Goal: Information Seeking & Learning: Ask a question

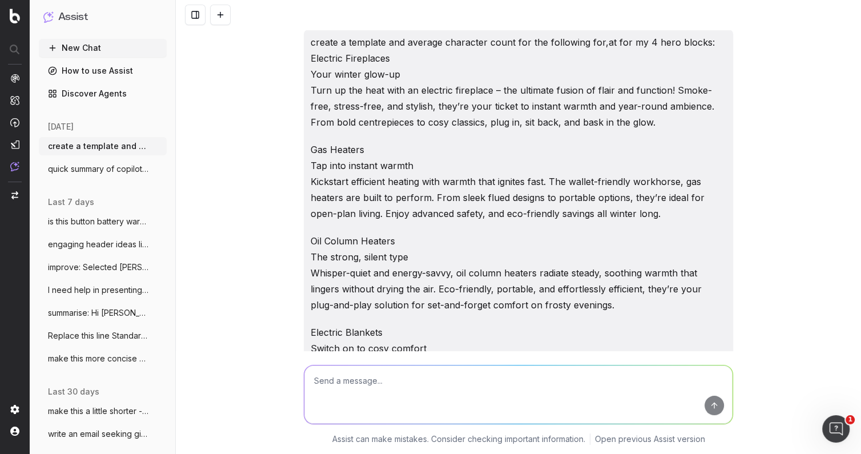
scroll to position [1563, 0]
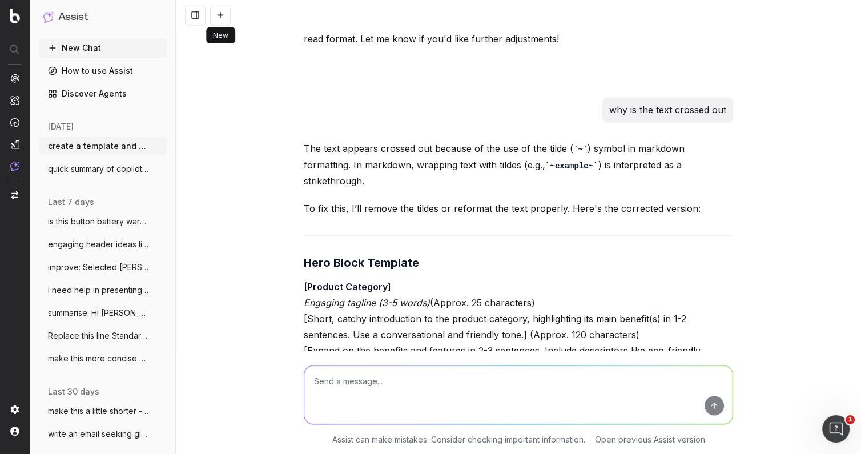
click at [216, 14] on button at bounding box center [220, 15] width 21 height 21
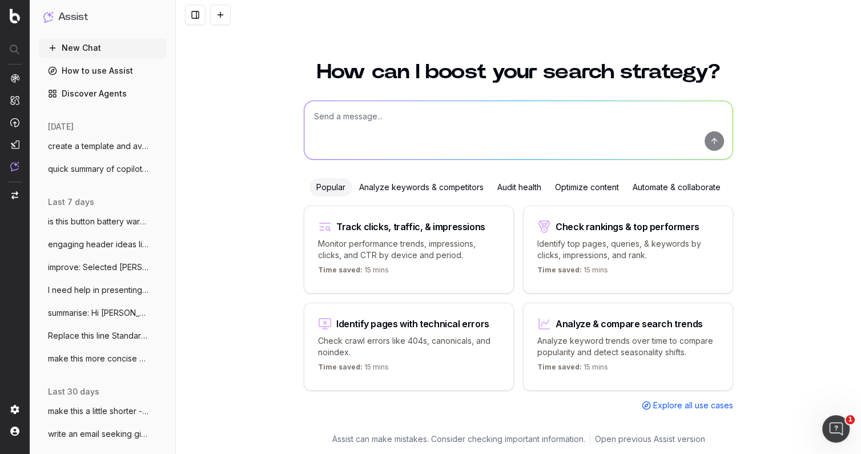
click at [210, 5] on button at bounding box center [220, 15] width 21 height 21
click at [328, 118] on textarea at bounding box center [518, 130] width 428 height 58
type textarea "benefits of nmn and resveratrol for [DEMOGRAPHIC_DATA] woman"
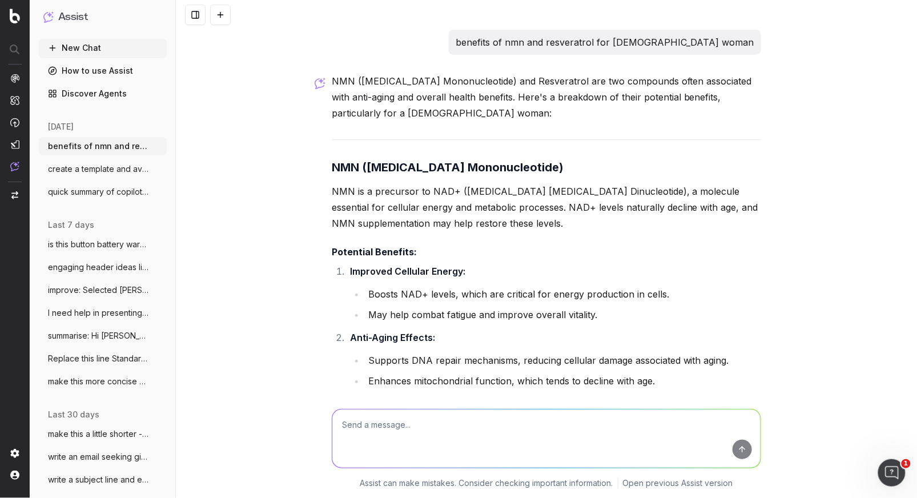
click at [377, 448] on textarea at bounding box center [546, 438] width 428 height 58
type textarea "great - when will i start to notice a difference"
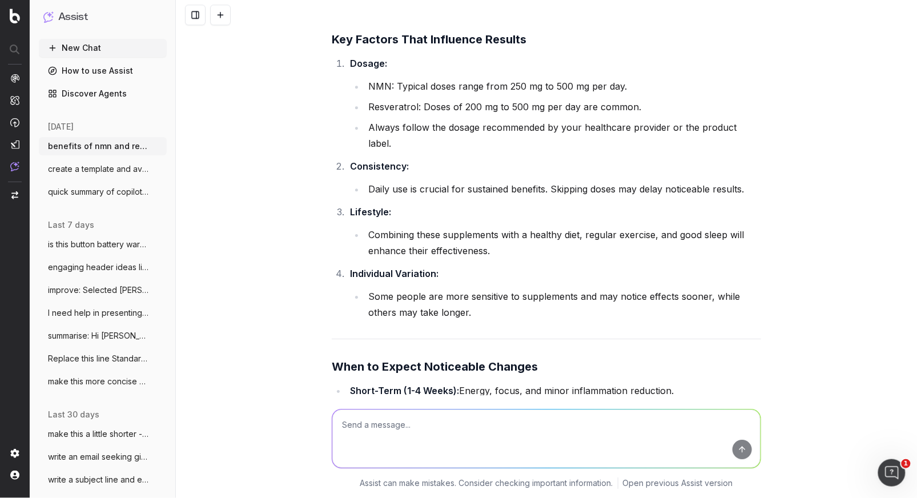
scroll to position [2484, 0]
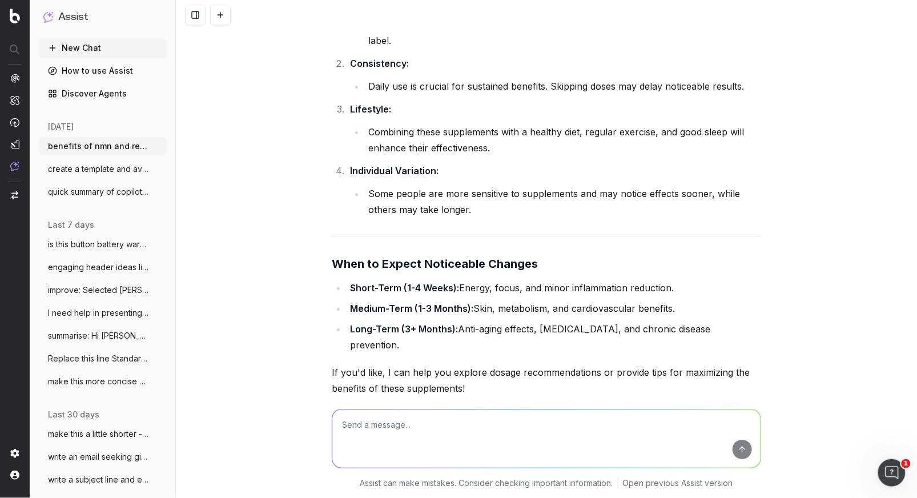
drag, startPoint x: 219, startPoint y: 12, endPoint x: 218, endPoint y: 21, distance: 8.6
click at [218, 13] on button at bounding box center [220, 15] width 21 height 21
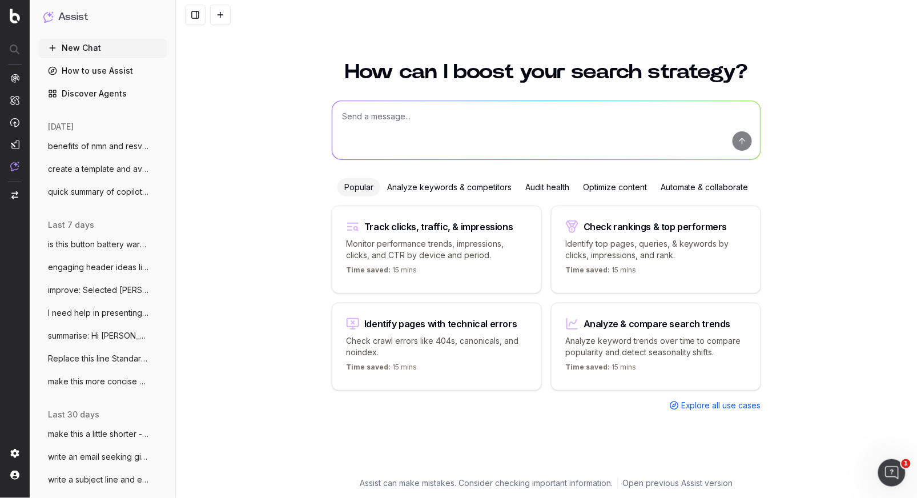
click at [210, 5] on button at bounding box center [220, 15] width 21 height 21
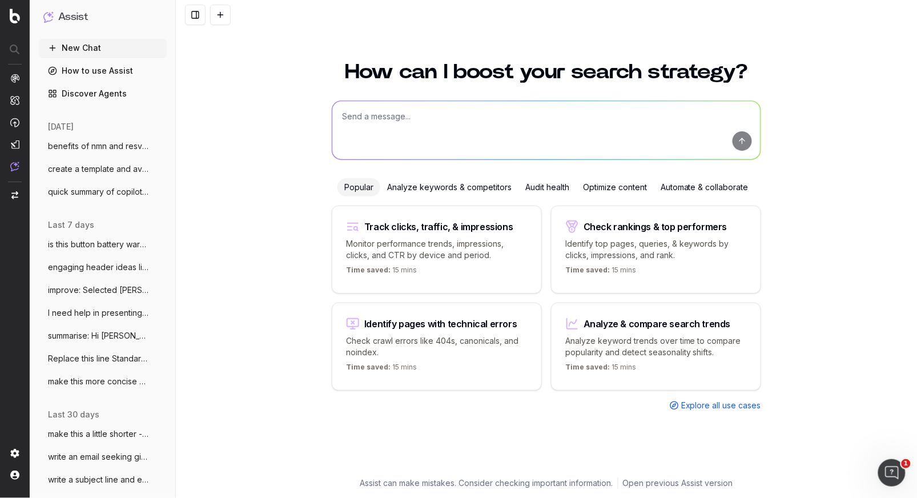
click at [210, 5] on button at bounding box center [220, 15] width 21 height 21
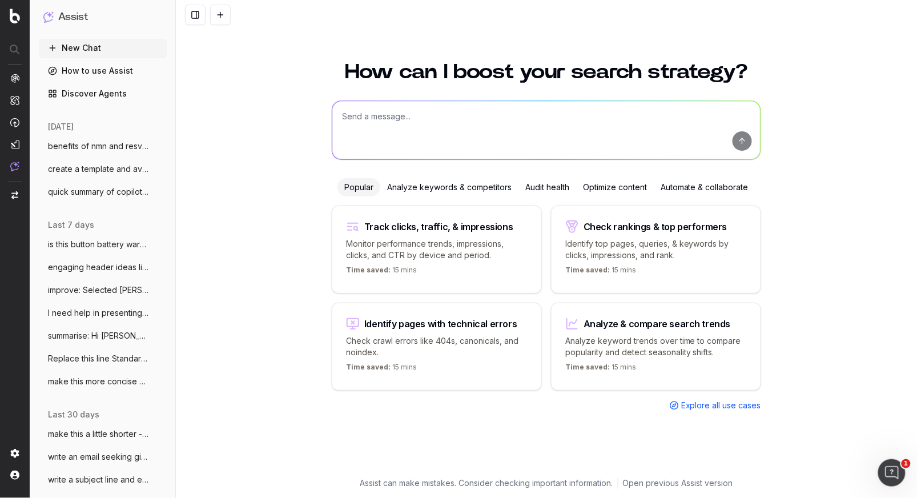
click at [360, 113] on textarea at bounding box center [546, 130] width 428 height 58
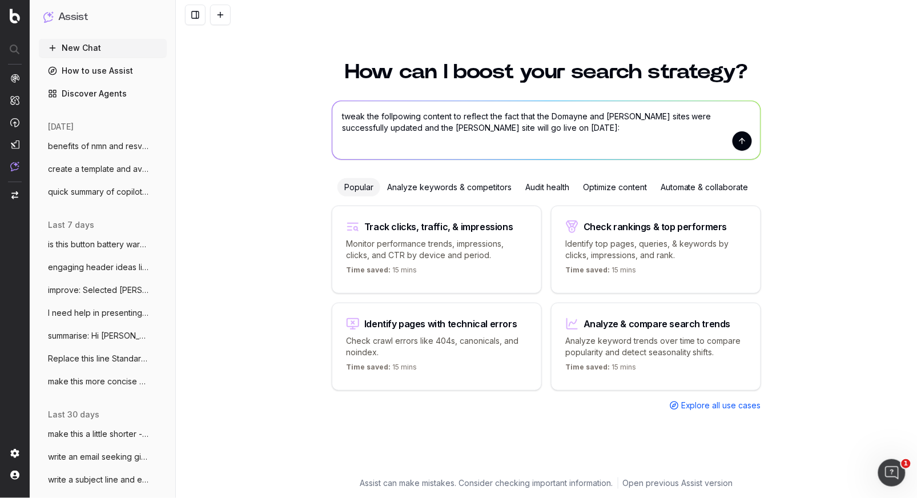
paste textarea "Lo Ipsumd, Sitam. Cons'a eli seddoei tem inc utl et dolo ma Aliq: Enimadm Venia…"
type textarea "lorem ips dolorsitam consect ad elitsed doe temp inci utl Etdolor mag ALiqu Eni…"
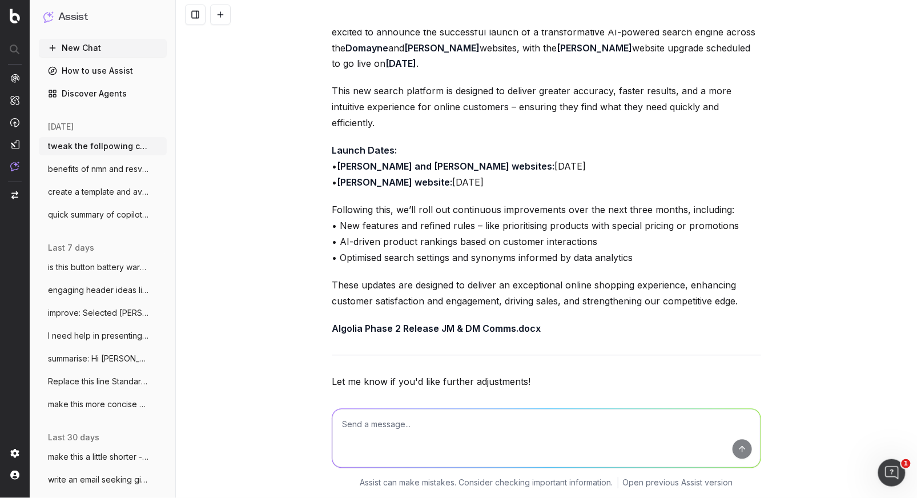
scroll to position [623, 0]
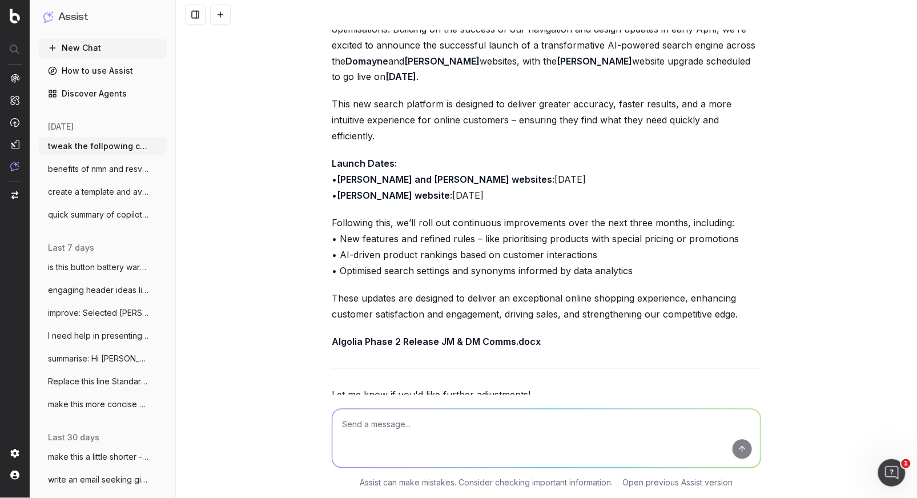
drag, startPoint x: 689, startPoint y: 312, endPoint x: 702, endPoint y: 311, distance: 13.2
click at [695, 312] on div "Here's the revised content reflecting the updates: Hi [PERSON_NAME], [PERSON_NA…" at bounding box center [546, 159] width 429 height 588
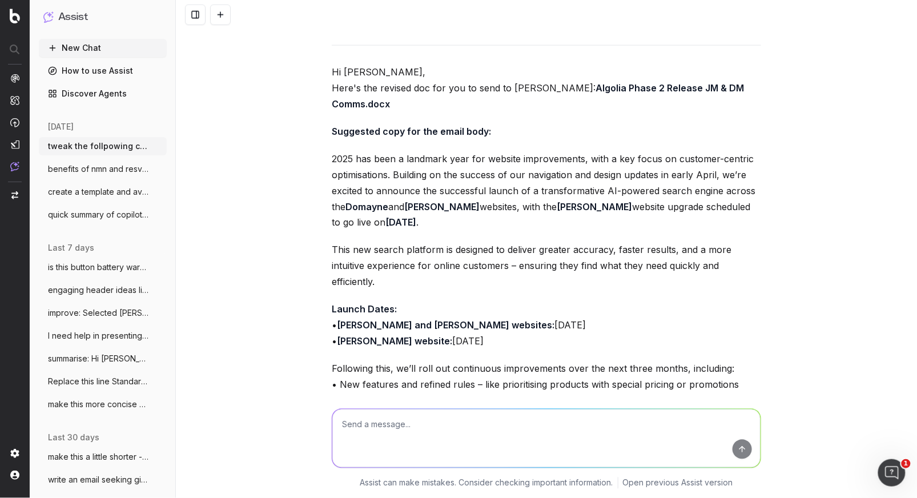
scroll to position [475, 0]
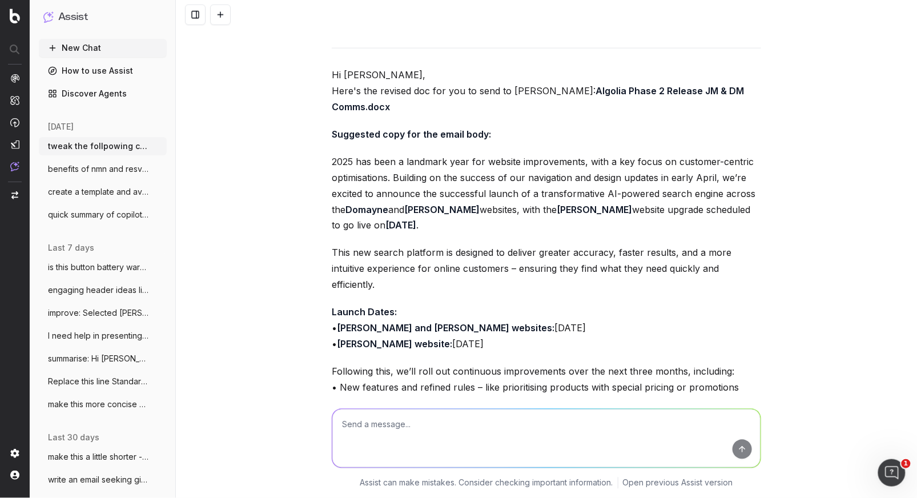
drag, startPoint x: 670, startPoint y: 294, endPoint x: 328, endPoint y: 141, distance: 374.6
click at [328, 141] on div "tweak the follpowing content to reflect the fact that the Domayne and [PERSON_N…" at bounding box center [546, 249] width 741 height 498
drag, startPoint x: 448, startPoint y: 376, endPoint x: 359, endPoint y: 422, distance: 100.4
click at [444, 377] on p "Following this, we’ll roll out continuous improvements over the next three mont…" at bounding box center [546, 396] width 429 height 64
click at [353, 430] on textarea at bounding box center [546, 438] width 428 height 58
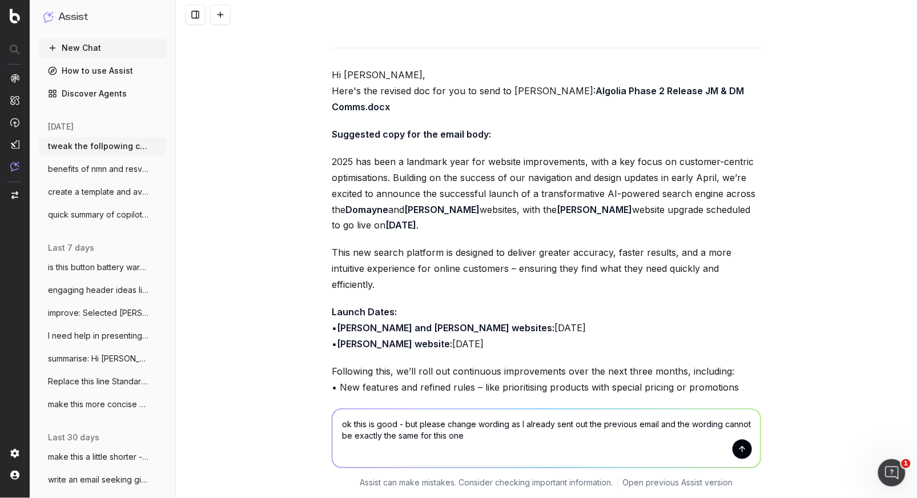
type textarea "ok this is good - but please change wording as I already sent out the previous …"
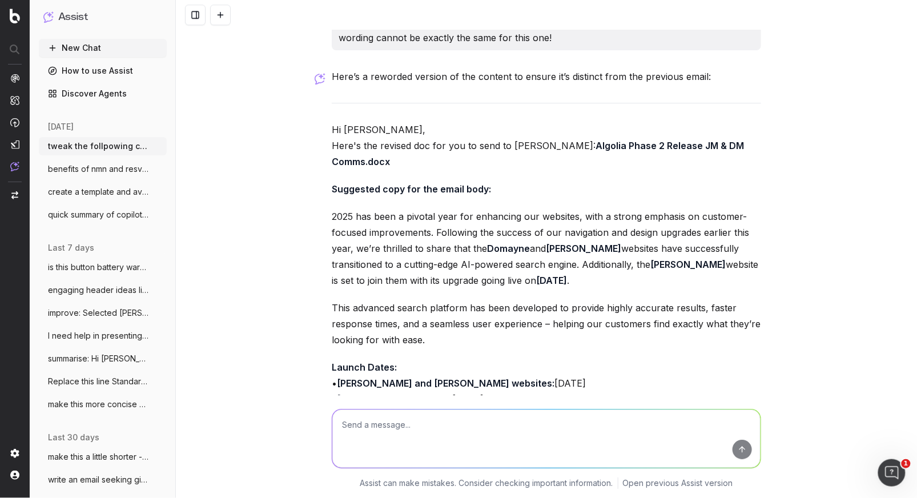
scroll to position [980, 0]
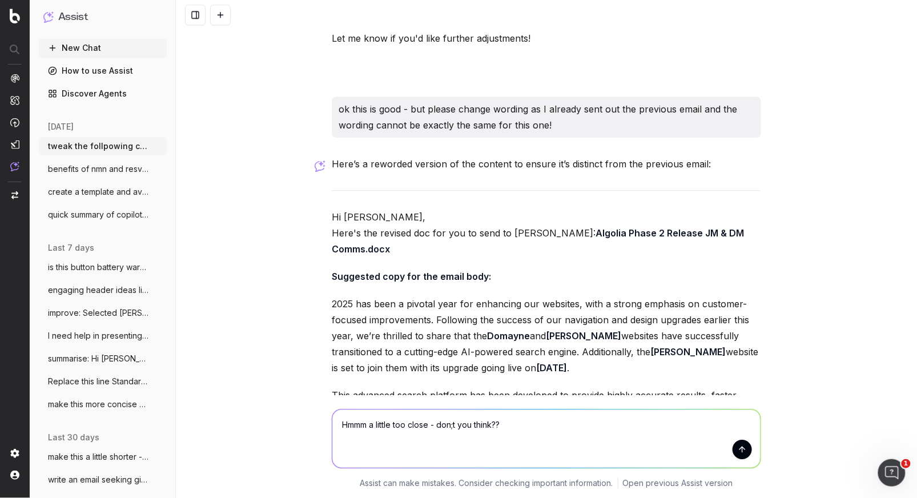
type textarea "Hmmm a little too close - don;t you think???"
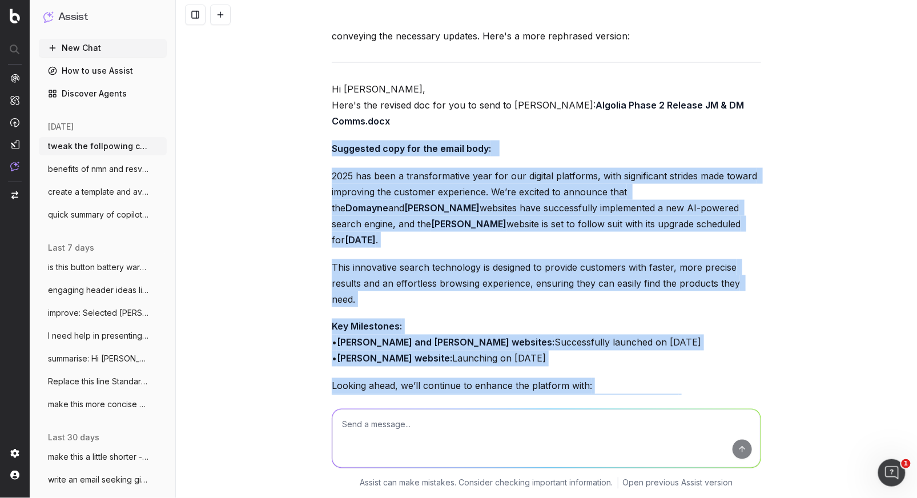
scroll to position [1754, 0]
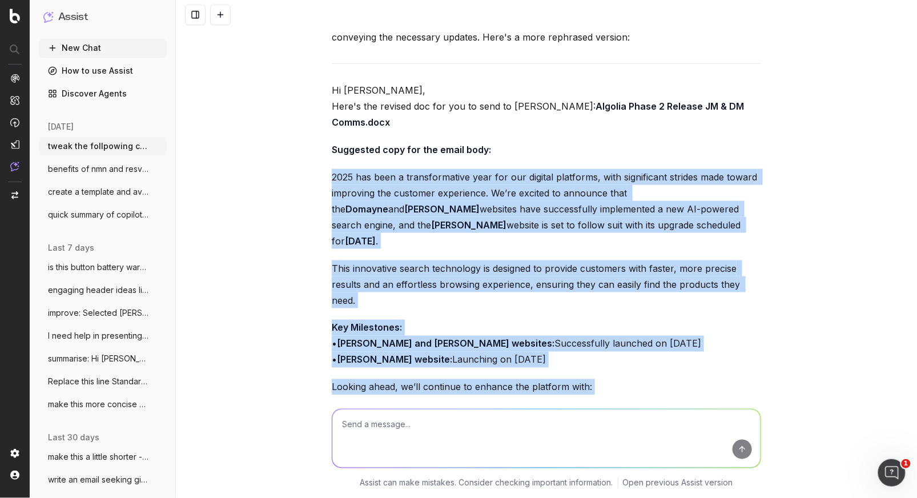
drag, startPoint x: 479, startPoint y: 260, endPoint x: 324, endPoint y: 114, distance: 212.4
click at [324, 114] on div "tweak the follpowing content to reflect the fact that the Domayne and [PERSON_N…" at bounding box center [546, 249] width 741 height 498
copy div "0358 lor ipsu d sitametconsect adip eli sed doeiusm temporinc, utla etdoloremag…"
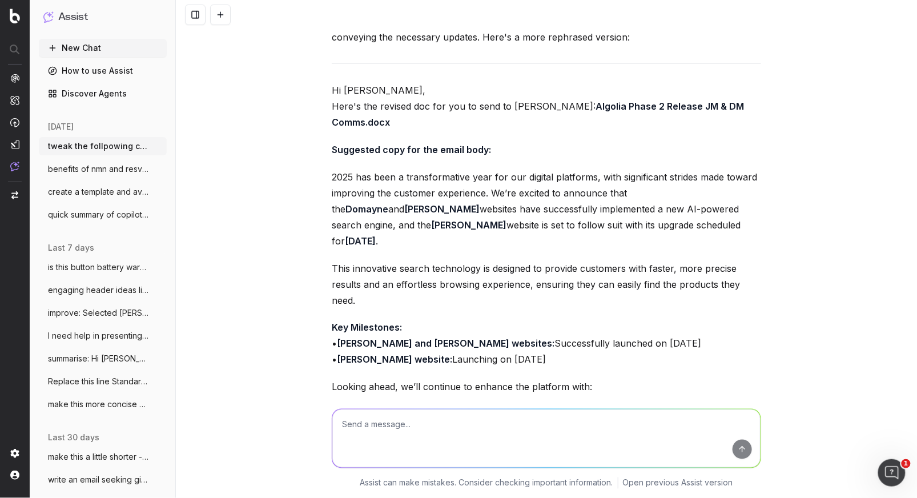
click at [364, 434] on textarea at bounding box center [546, 438] width 428 height 58
type textarea "i do not like strides"
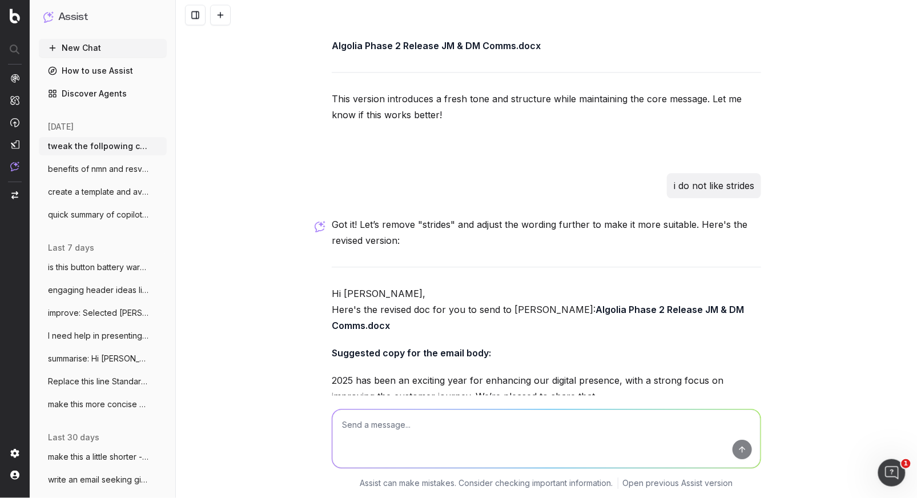
scroll to position [2218, 0]
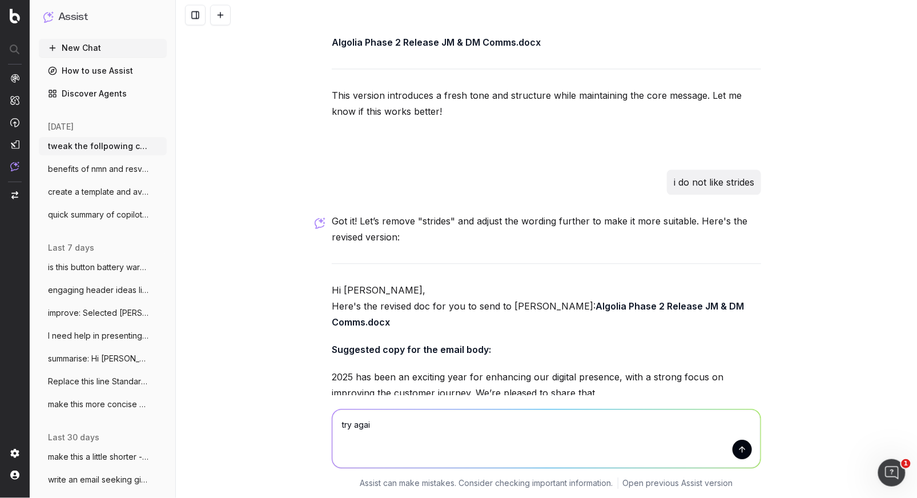
type textarea "try again"
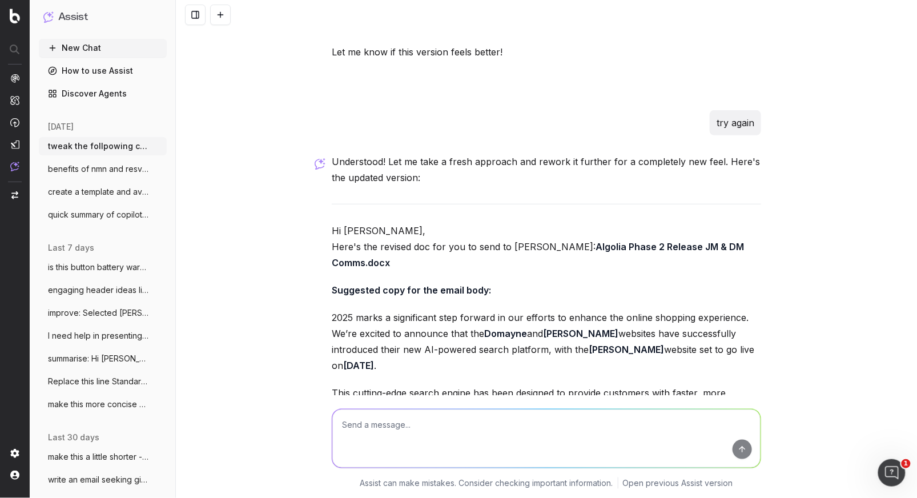
scroll to position [2893, 0]
click at [390, 309] on p "2025 marks a significant step forward in our efforts to enhance the online shop…" at bounding box center [546, 341] width 429 height 64
click at [456, 309] on p "2025 marks a significant step forward in our efforts to enhance the online shop…" at bounding box center [546, 341] width 429 height 64
drag, startPoint x: 442, startPoint y: 268, endPoint x: 317, endPoint y: 214, distance: 136.5
click at [317, 214] on div "tweak the follpowing content to reflect the fact that the Domayne and [PERSON_N…" at bounding box center [546, 249] width 741 height 498
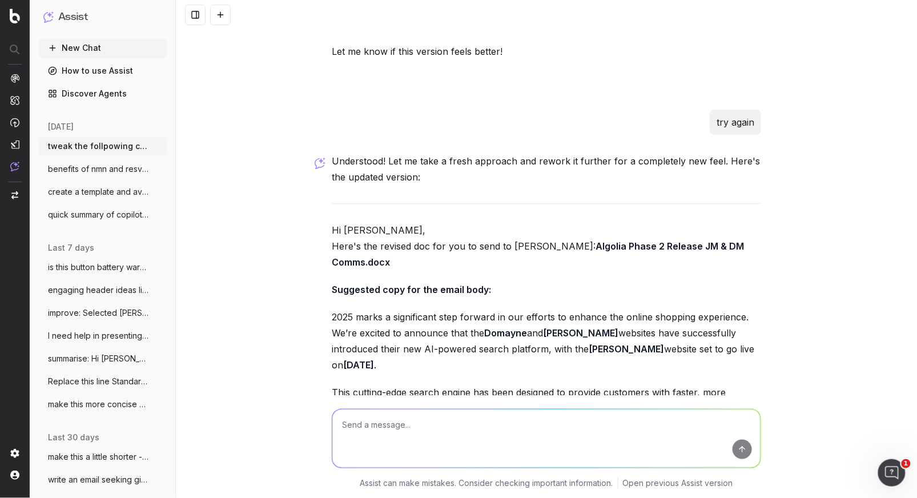
copy p "2025 marks a significant step forward in our efforts to enhance the online shop…"
drag, startPoint x: 687, startPoint y: 313, endPoint x: 404, endPoint y: 315, distance: 283.7
click at [403, 384] on p "This cutting-edge search engine has been designed to provide customers with fas…" at bounding box center [546, 400] width 429 height 32
copy p "while making it easier than ever to navigate and discover products."
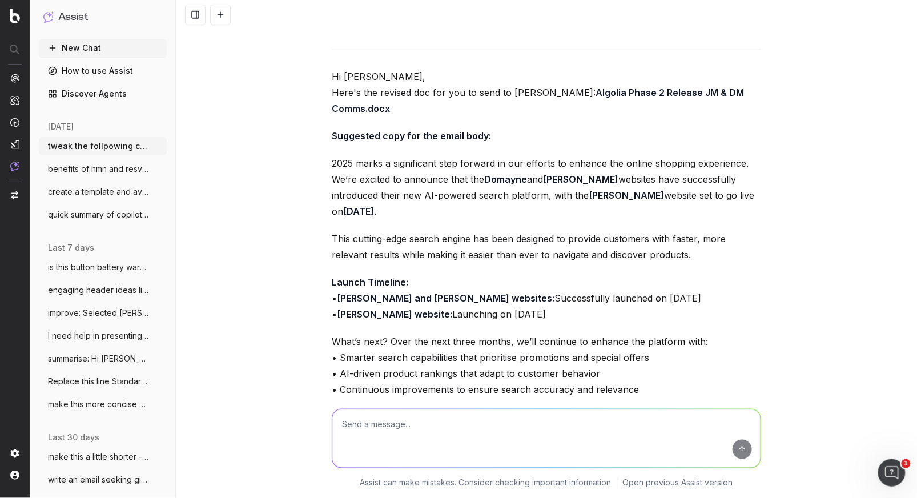
scroll to position [3064, 0]
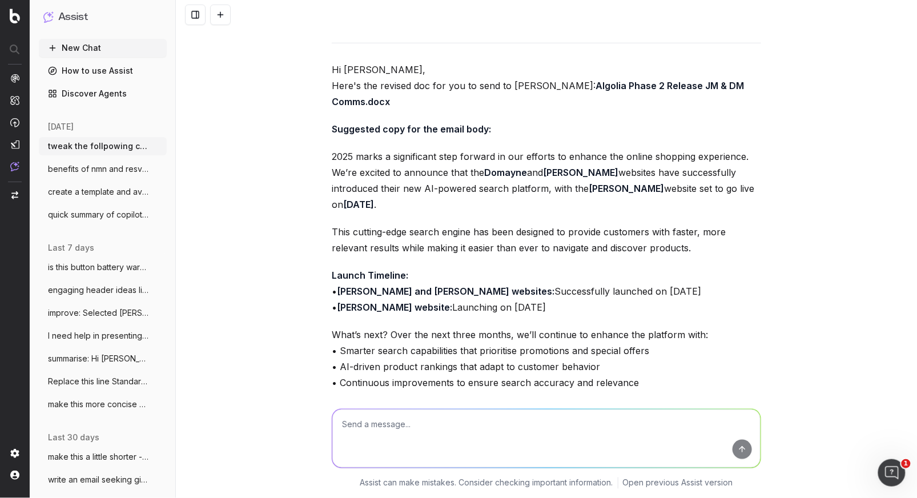
drag, startPoint x: 410, startPoint y: 333, endPoint x: 335, endPoint y: 254, distance: 109.0
click at [335, 254] on div "Understood! Let me take a fresh approach and rework it further for a completely…" at bounding box center [546, 295] width 429 height 604
drag, startPoint x: 381, startPoint y: 333, endPoint x: 394, endPoint y: 347, distance: 19.4
click at [381, 401] on p "These updates are part of our ongoing commitment to delivering a seamless and e…" at bounding box center [546, 425] width 429 height 48
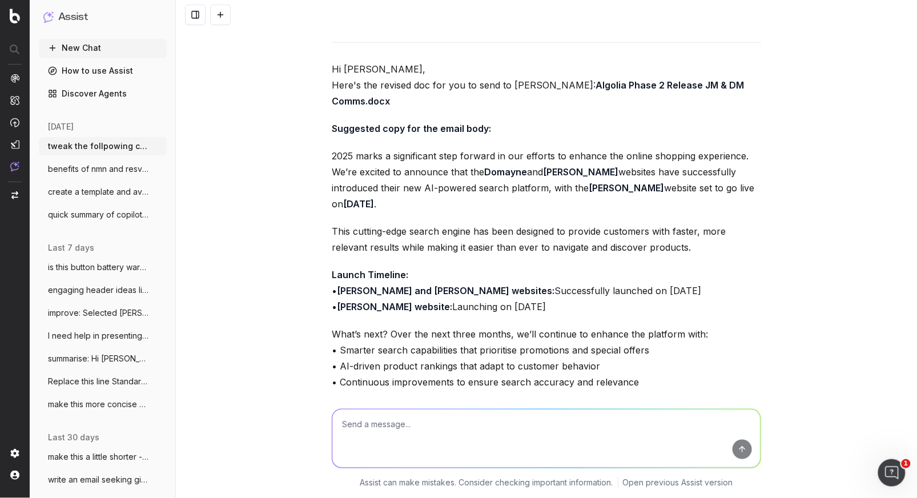
drag, startPoint x: 395, startPoint y: 347, endPoint x: 400, endPoint y: 343, distance: 6.5
click at [395, 401] on p "These updates are part of our ongoing commitment to delivering a seamless and e…" at bounding box center [546, 425] width 429 height 48
drag, startPoint x: 396, startPoint y: 340, endPoint x: 391, endPoint y: 240, distance: 100.6
click at [391, 240] on div "Understood! Let me take a fresh approach and rework it further for a completely…" at bounding box center [546, 294] width 429 height 604
copy div "Over the next three months, we’ll continue to enhance the platform with: • Smar…"
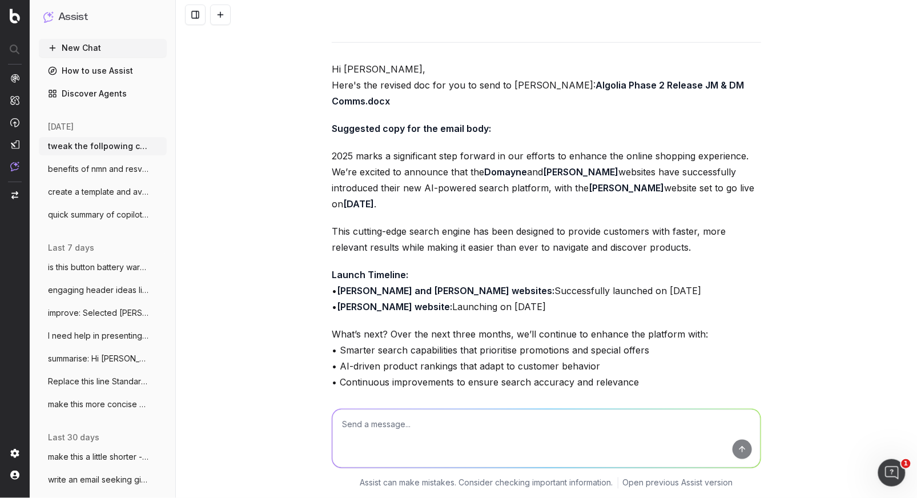
click at [87, 51] on button "New Chat" at bounding box center [103, 48] width 128 height 18
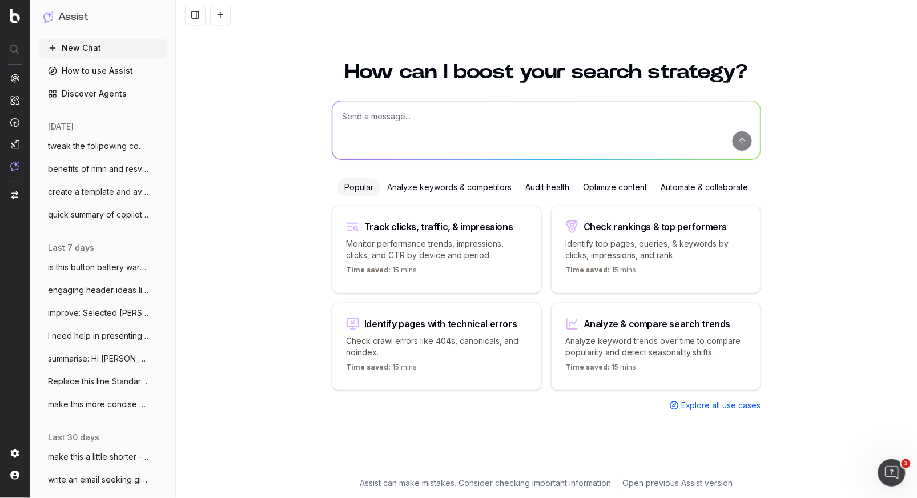
click at [87, 51] on button "New Chat" at bounding box center [103, 48] width 128 height 18
click at [375, 131] on textarea at bounding box center [546, 130] width 428 height 58
type textarea "what is an electronic travel authority ETA"
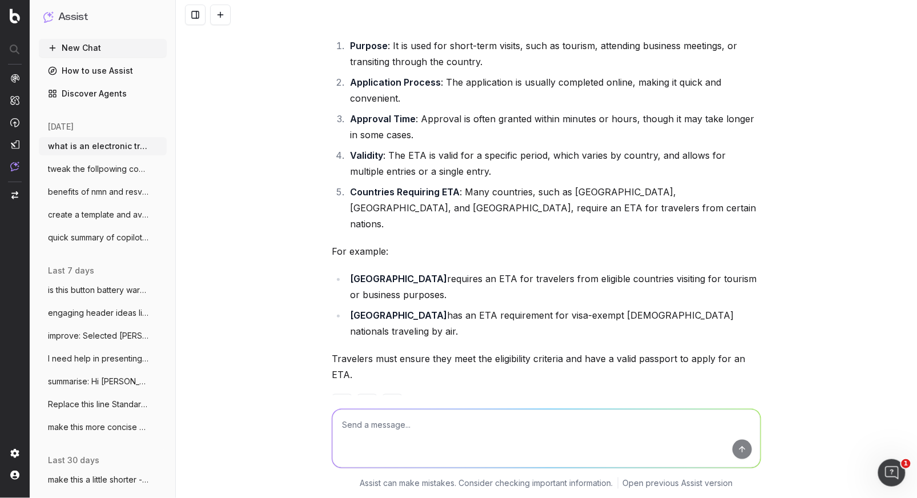
scroll to position [148, 0]
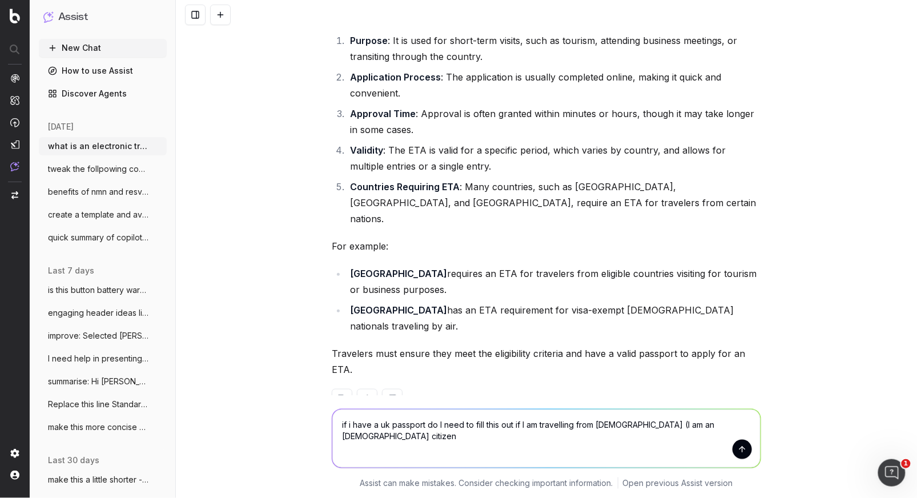
type textarea "if i have a uk passport do I need to fill this out if I am travelling from [DEM…"
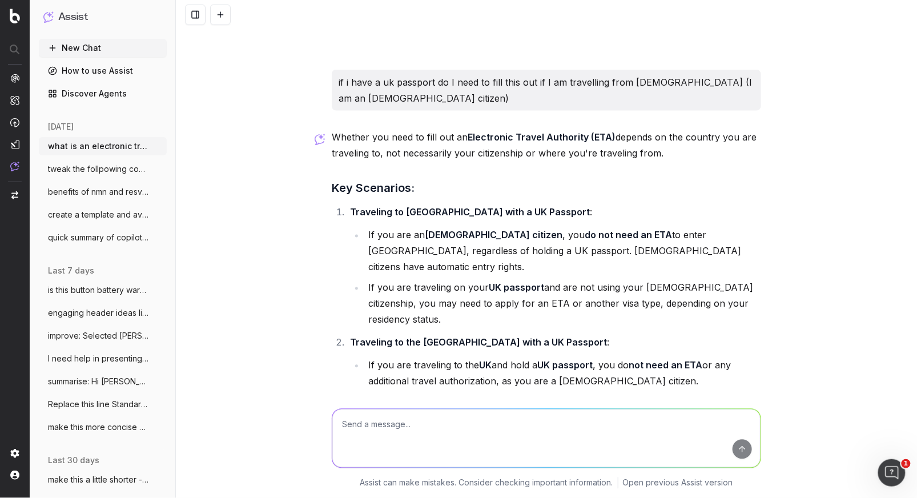
scroll to position [513, 0]
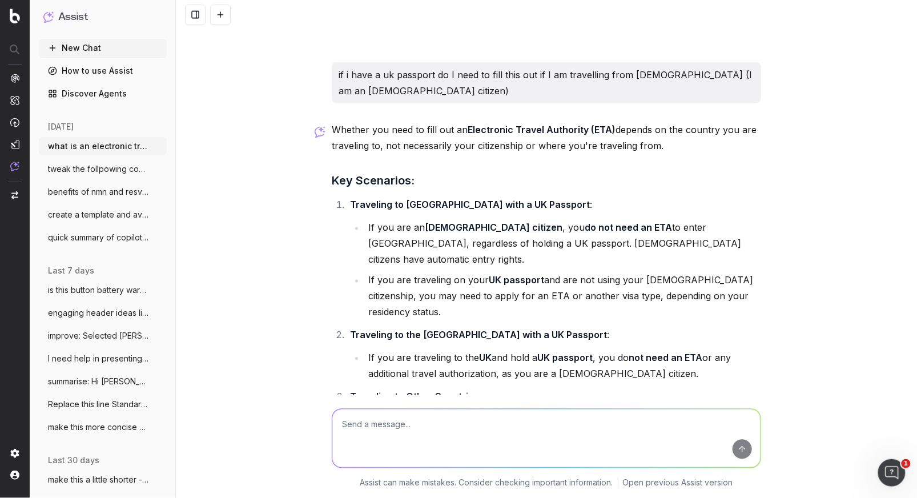
click at [381, 423] on textarea at bounding box center [546, 438] width 428 height 58
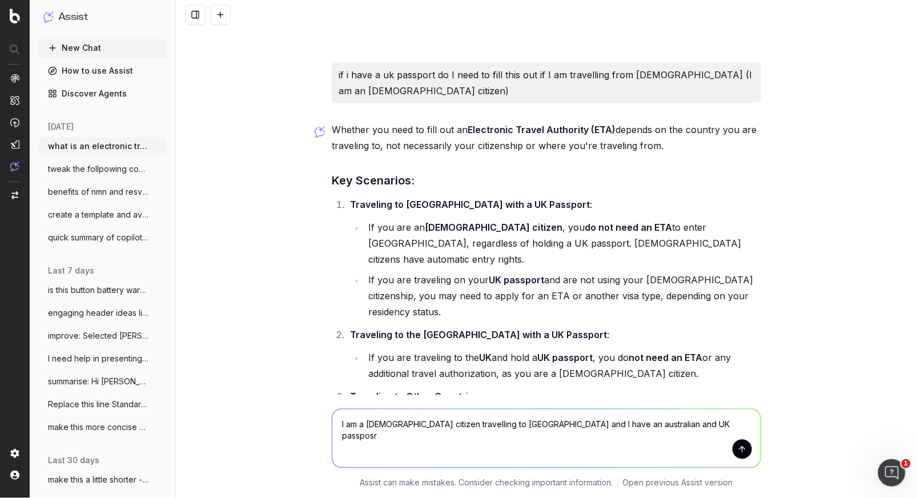
type textarea "I am a [DEMOGRAPHIC_DATA] citizen travelling to [GEOGRAPHIC_DATA] and I have an…"
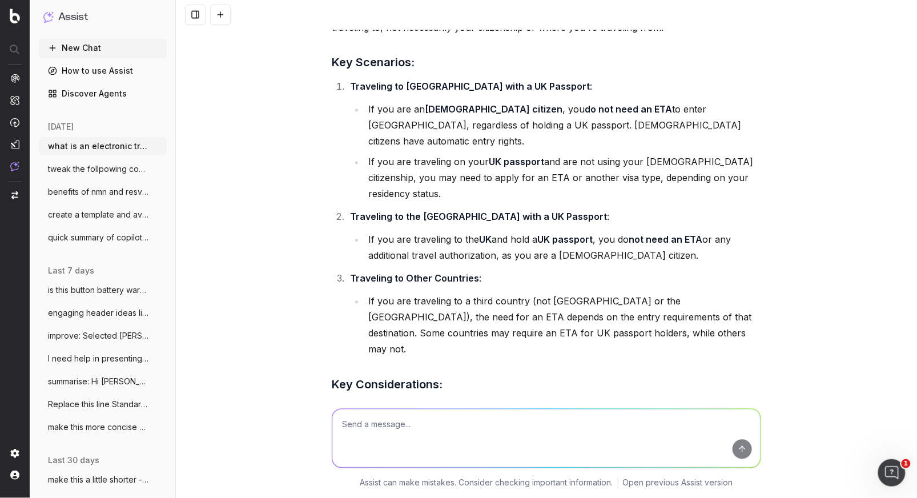
scroll to position [595, 0]
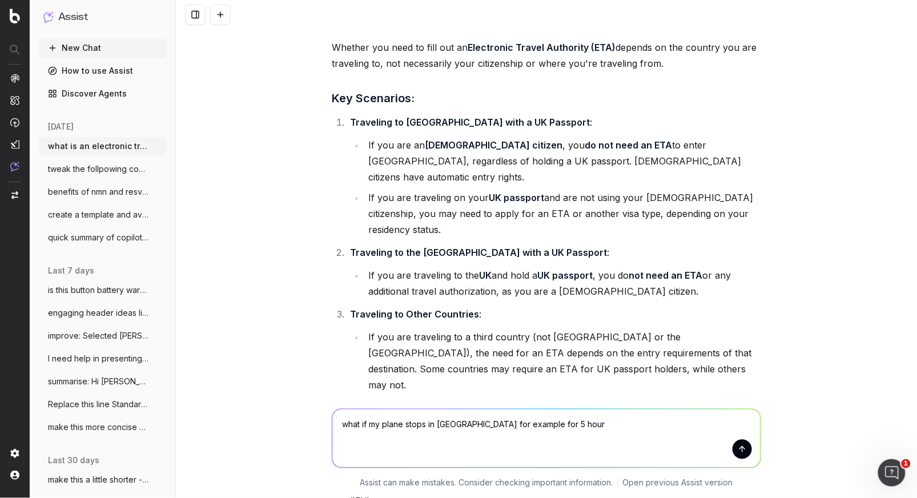
type textarea "what if my plane stops in [GEOGRAPHIC_DATA] for example for 5 hours"
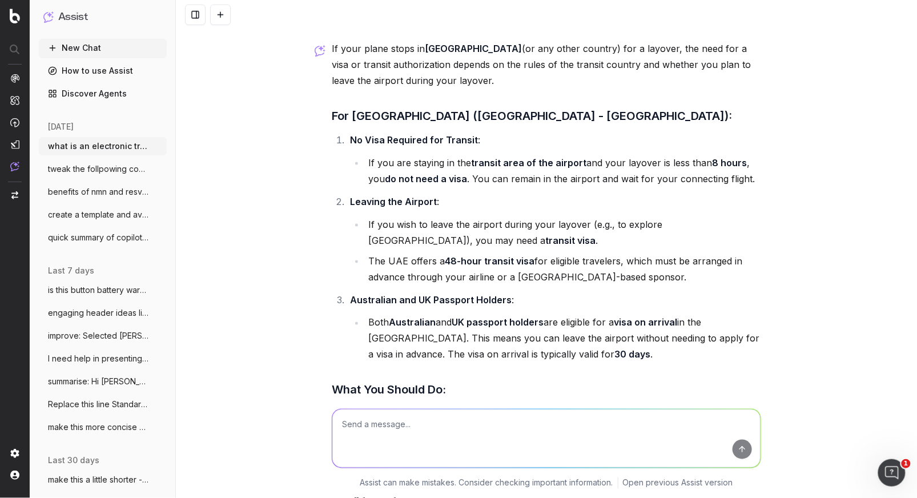
scroll to position [1760, 0]
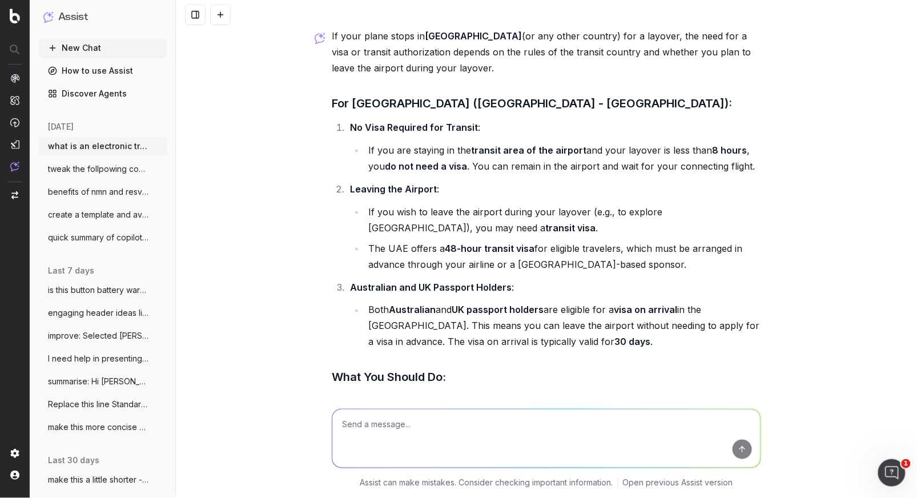
click at [396, 426] on textarea at bounding box center [546, 438] width 428 height 58
type textarea "wha about [GEOGRAPHIC_DATA]"
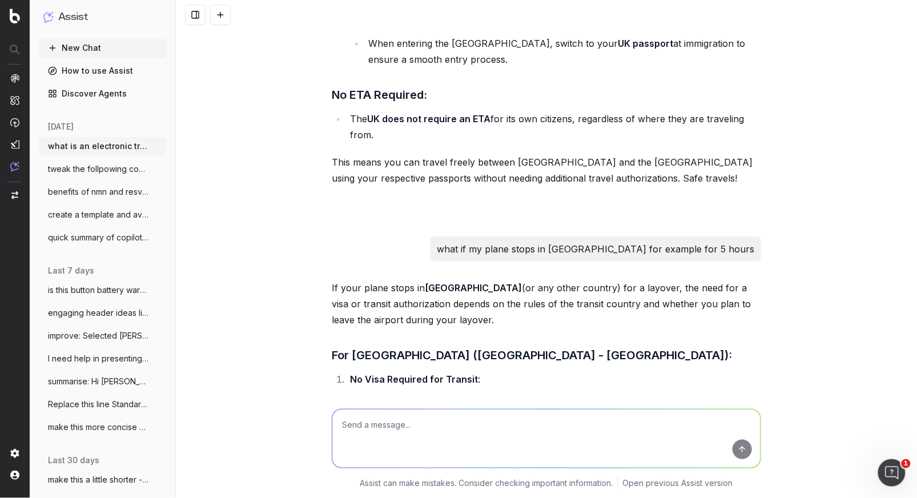
scroll to position [1523, 0]
